Goal: Communication & Community: Answer question/provide support

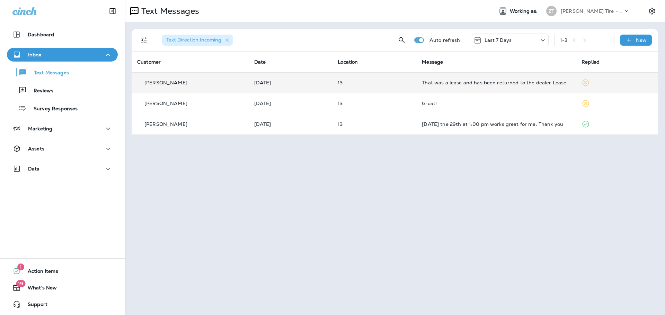
click at [457, 87] on td "That was a lease and has been returned to the dealer Lease ended" at bounding box center [496, 82] width 160 height 21
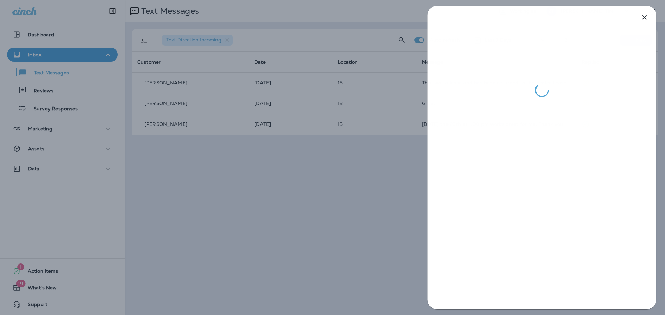
click at [332, 131] on div at bounding box center [332, 157] width 665 height 315
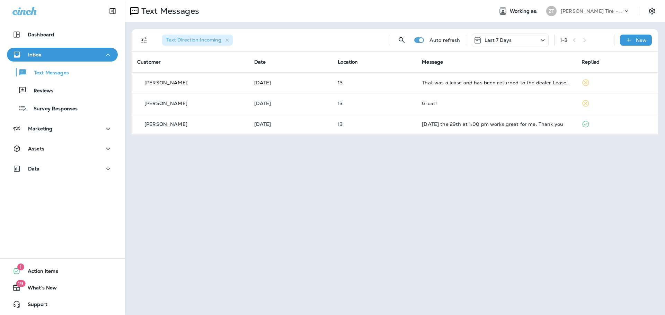
click at [574, 11] on p "[PERSON_NAME] Tire - Hills & [PERSON_NAME]" at bounding box center [592, 11] width 62 height 6
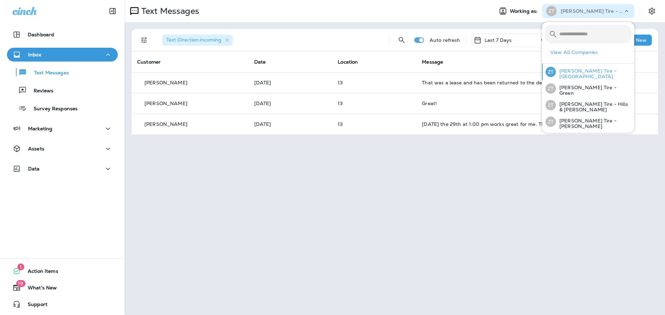
click at [570, 74] on p "[PERSON_NAME] Tire - [GEOGRAPHIC_DATA]" at bounding box center [593, 73] width 75 height 11
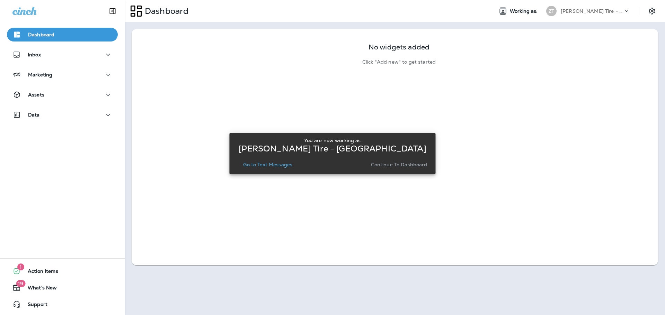
click at [396, 165] on p "Continue to Dashboard" at bounding box center [399, 165] width 56 height 6
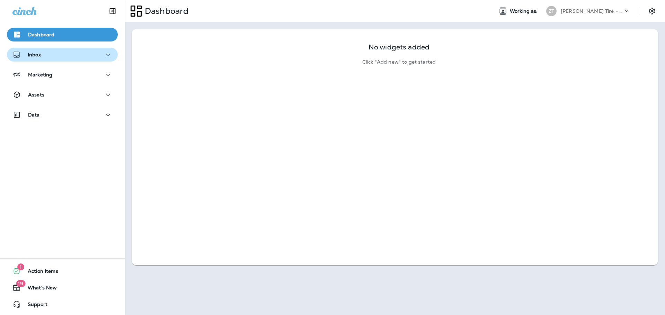
click at [33, 59] on div "Inbox" at bounding box center [26, 55] width 28 height 9
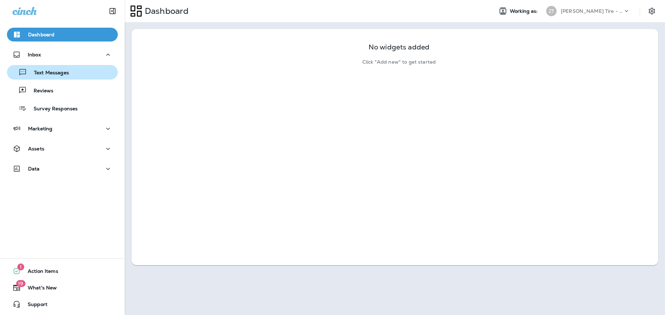
click at [43, 75] on p "Text Messages" at bounding box center [48, 73] width 42 height 7
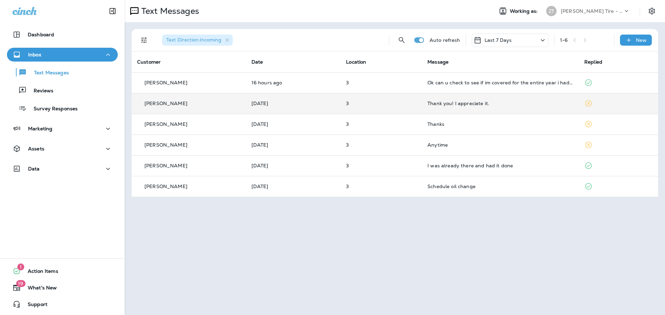
click at [431, 110] on td "Thank you! I appreciate it." at bounding box center [500, 103] width 157 height 21
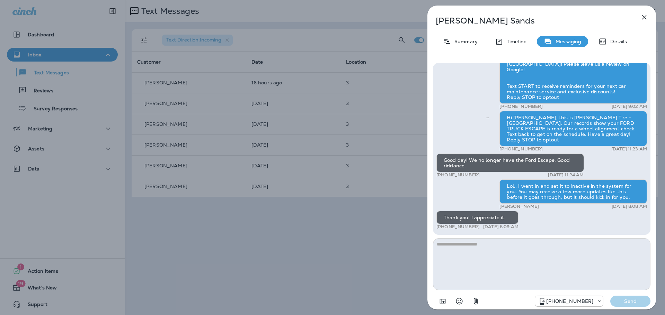
click at [387, 116] on div "[PERSON_NAME] Summary Timeline Messaging Details Thank you for stopping by [PER…" at bounding box center [332, 157] width 665 height 315
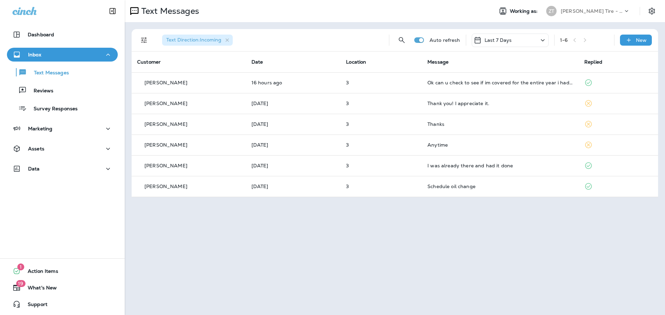
click at [584, 14] on p "[PERSON_NAME] Tire - [GEOGRAPHIC_DATA]" at bounding box center [592, 11] width 62 height 6
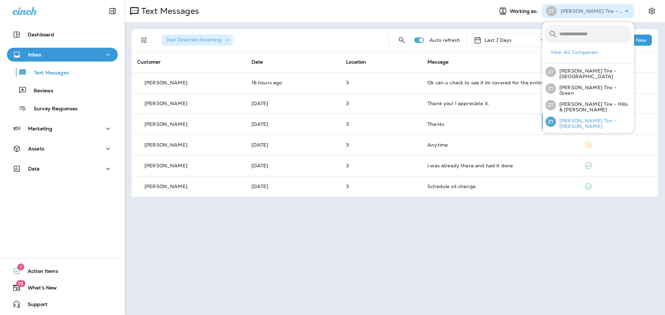
click at [568, 119] on p "[PERSON_NAME] Tire - [PERSON_NAME]" at bounding box center [593, 123] width 75 height 11
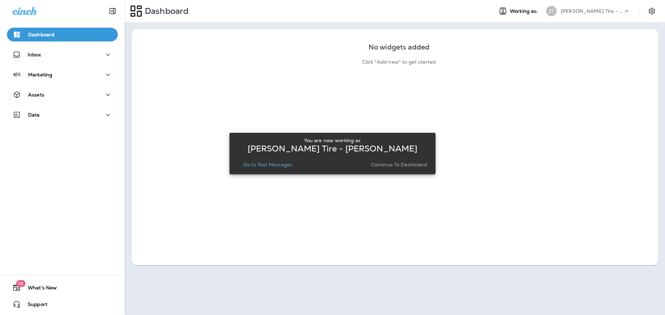
click at [399, 168] on button "Continue to Dashboard" at bounding box center [399, 165] width 62 height 10
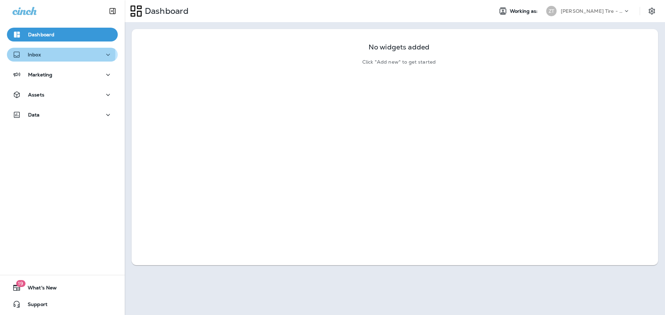
click at [59, 54] on div "Inbox" at bounding box center [62, 55] width 100 height 9
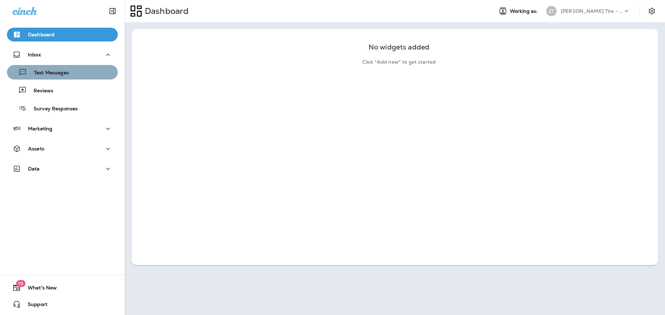
click at [62, 71] on p "Text Messages" at bounding box center [48, 73] width 42 height 7
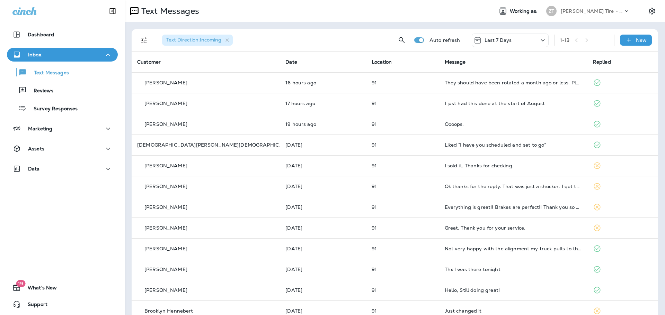
click at [301, 40] on div "Text Direction : Incoming" at bounding box center [270, 40] width 227 height 22
